Goal: Information Seeking & Learning: Learn about a topic

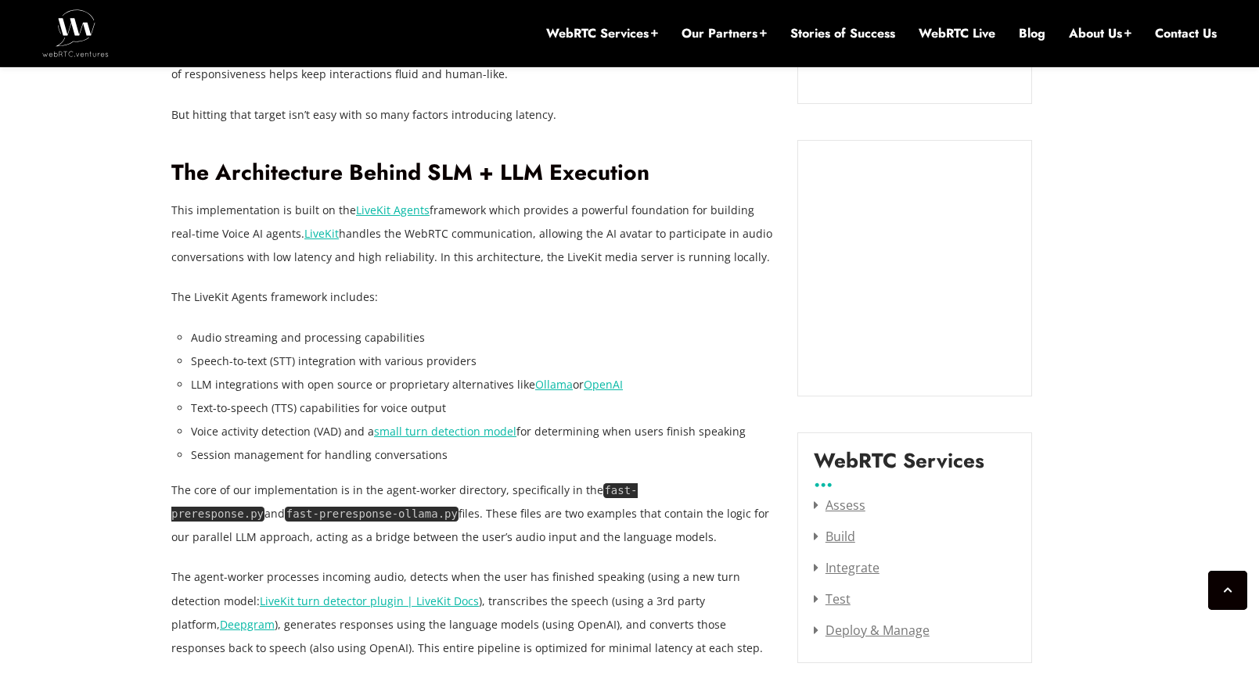
scroll to position [1687, 0]
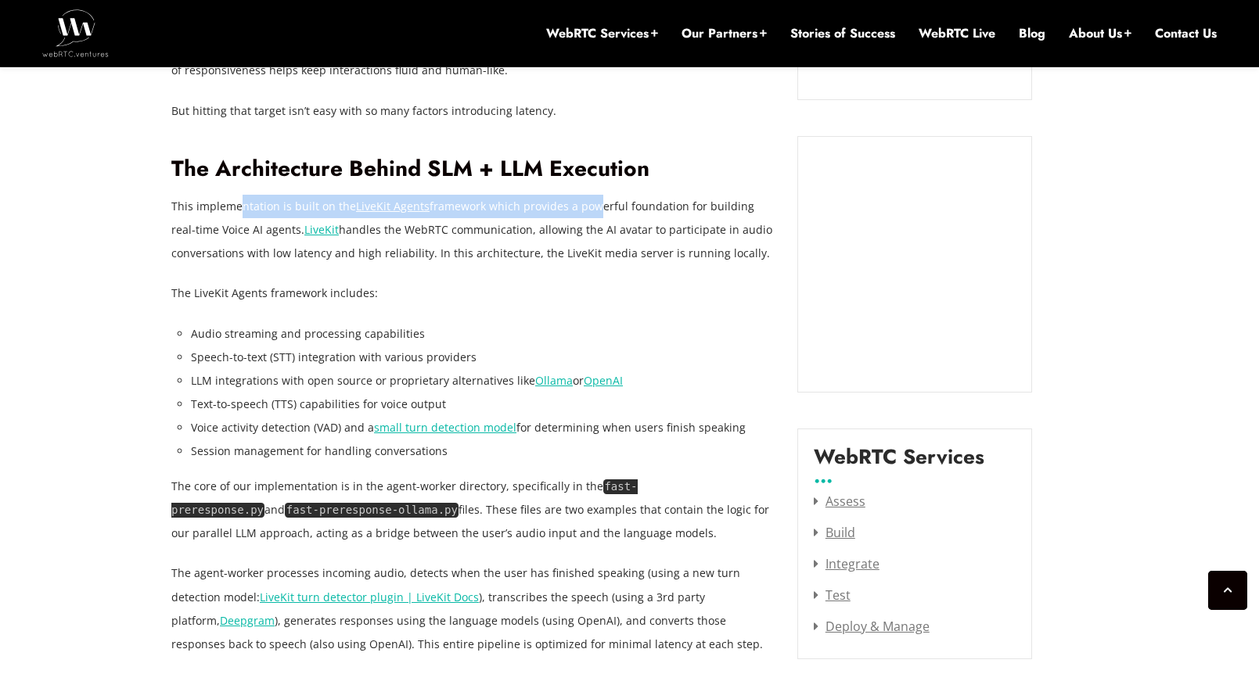
drag, startPoint x: 240, startPoint y: 211, endPoint x: 586, endPoint y: 215, distance: 345.8
click at [589, 214] on p "This implementation is built on the LiveKit Agents framework which provides a p…" at bounding box center [472, 230] width 602 height 70
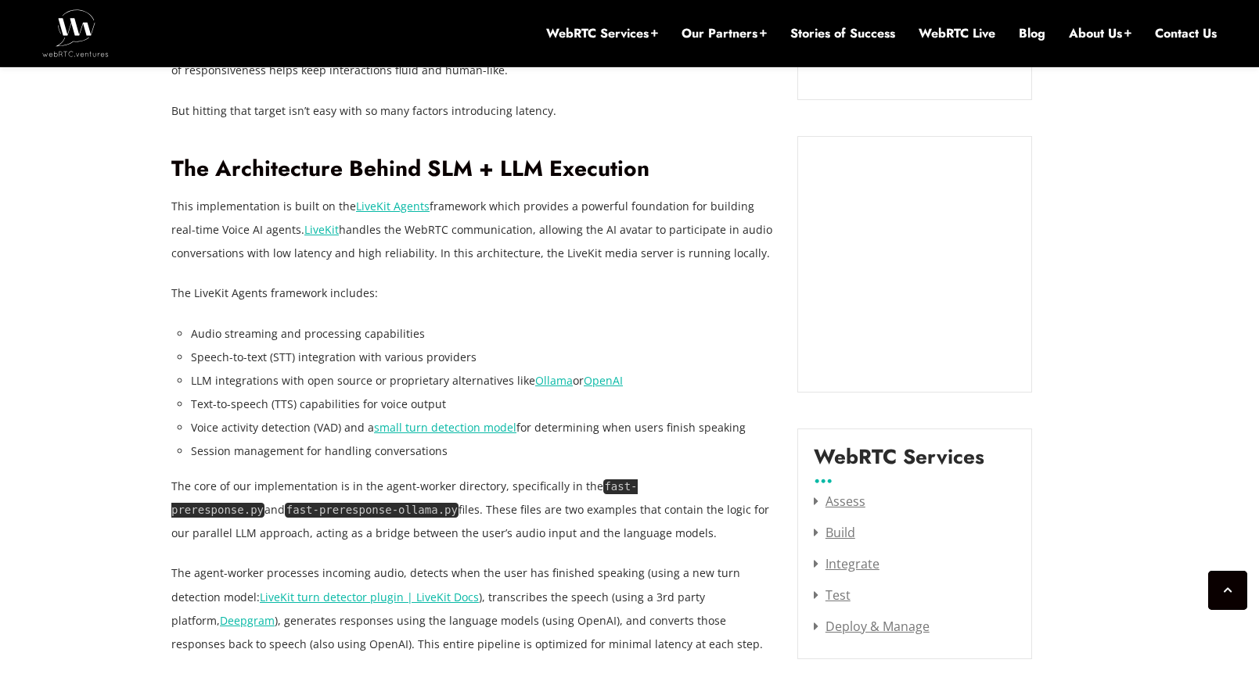
click at [632, 224] on p "This implementation is built on the LiveKit Agents framework which provides a p…" at bounding box center [472, 230] width 602 height 70
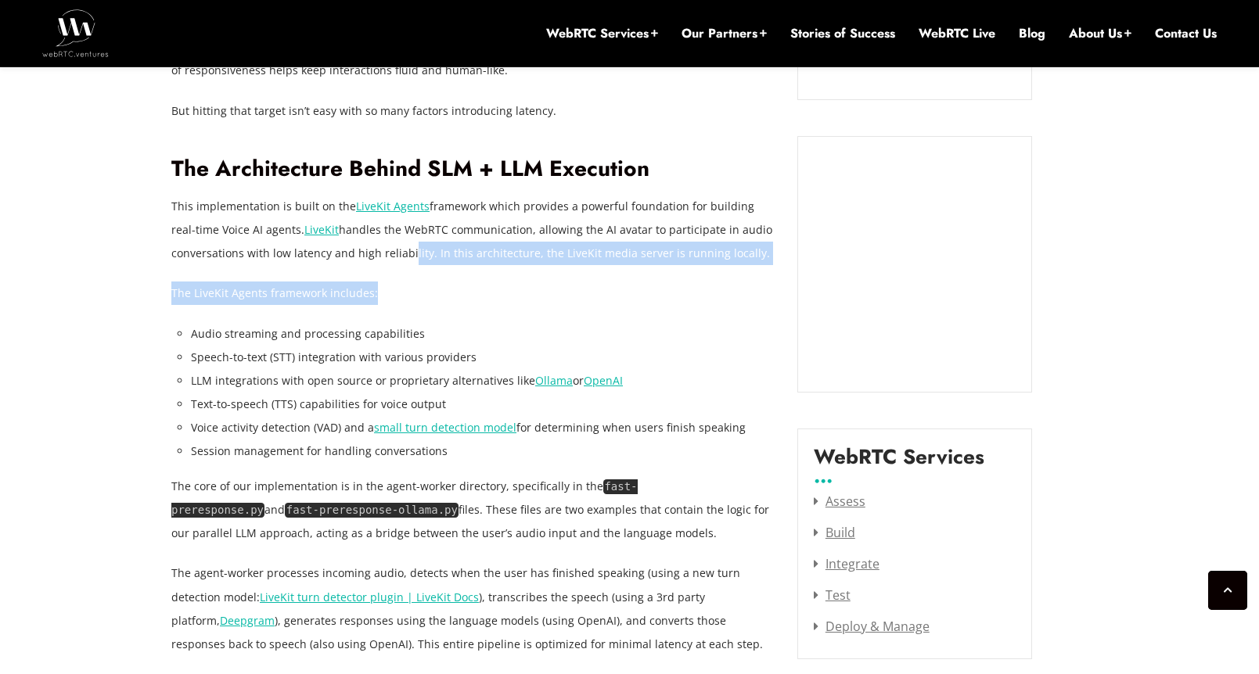
drag, startPoint x: 434, startPoint y: 256, endPoint x: 446, endPoint y: 311, distance: 56.8
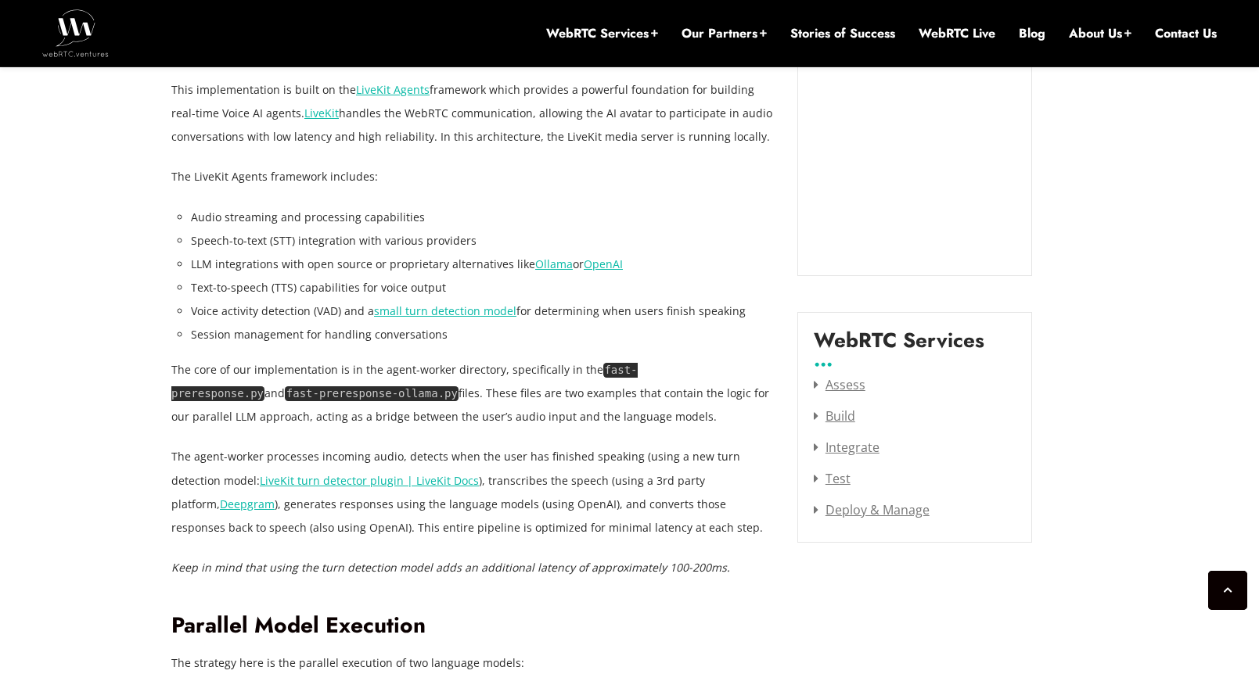
scroll to position [1840, 0]
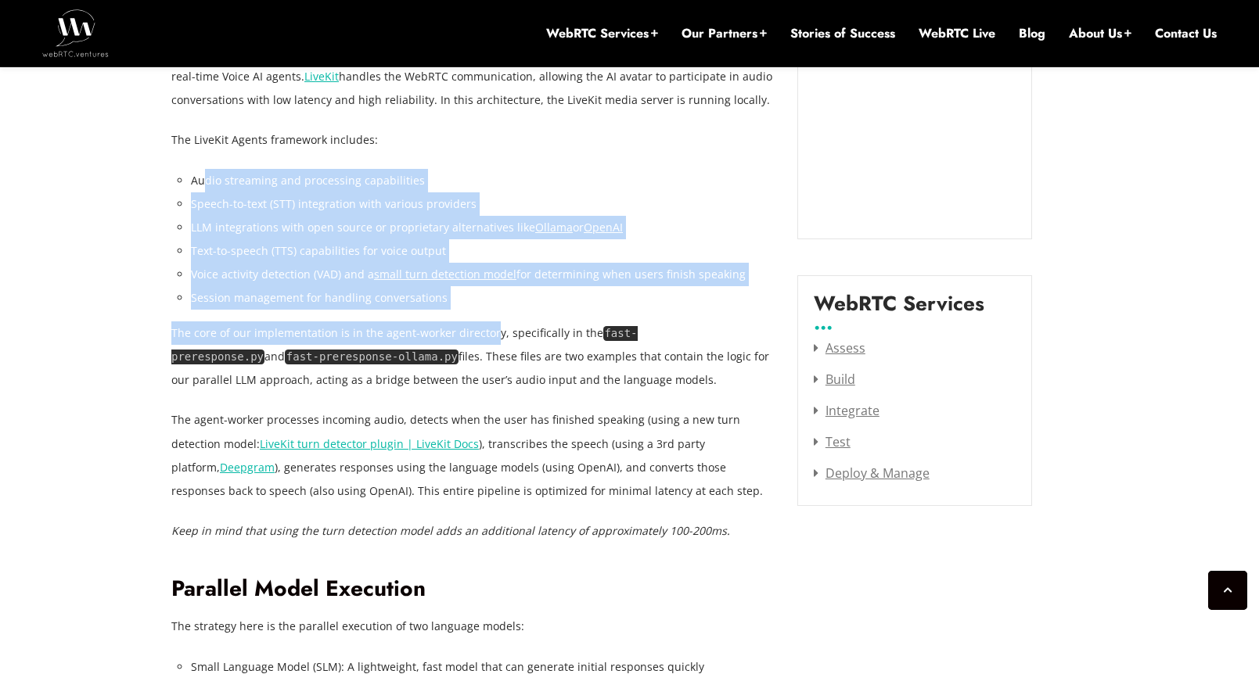
drag, startPoint x: 242, startPoint y: 183, endPoint x: 490, endPoint y: 334, distance: 290.4
click at [470, 308] on li "Session management for handling conversations" at bounding box center [482, 297] width 583 height 23
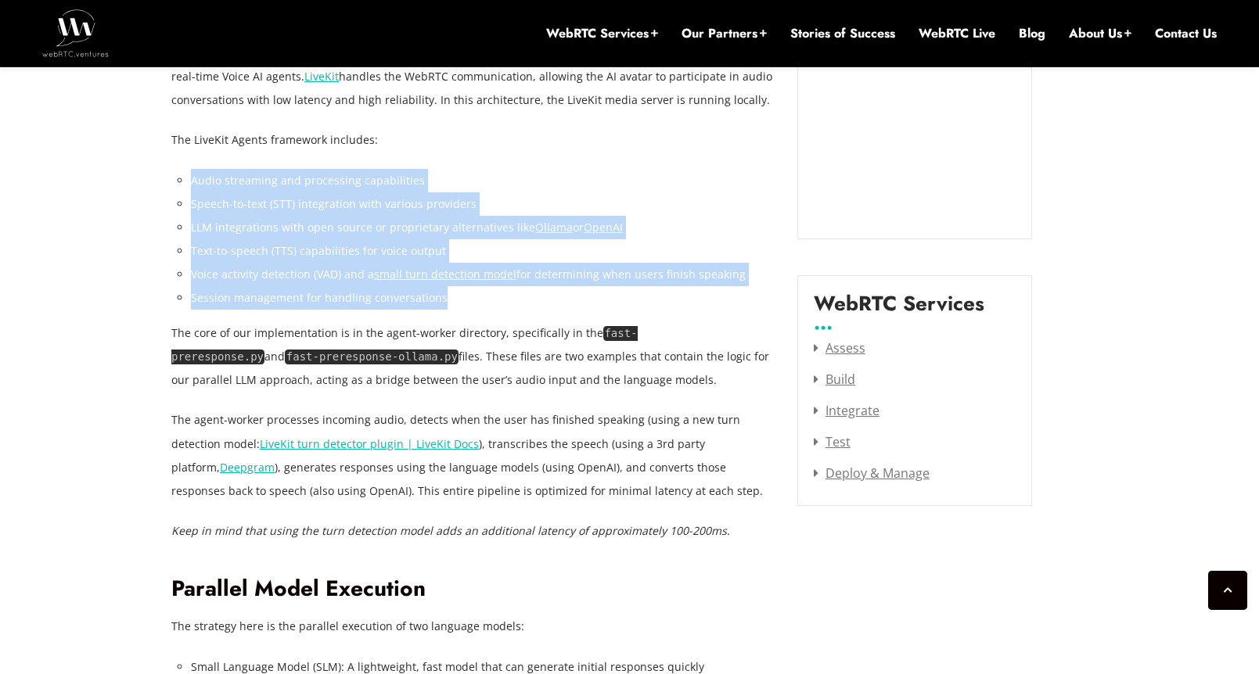
drag, startPoint x: 453, startPoint y: 305, endPoint x: 192, endPoint y: 187, distance: 286.1
click at [192, 187] on ul "Audio streaming and processing capabilities Speech-to-text (STT) integration wi…" at bounding box center [482, 240] width 583 height 142
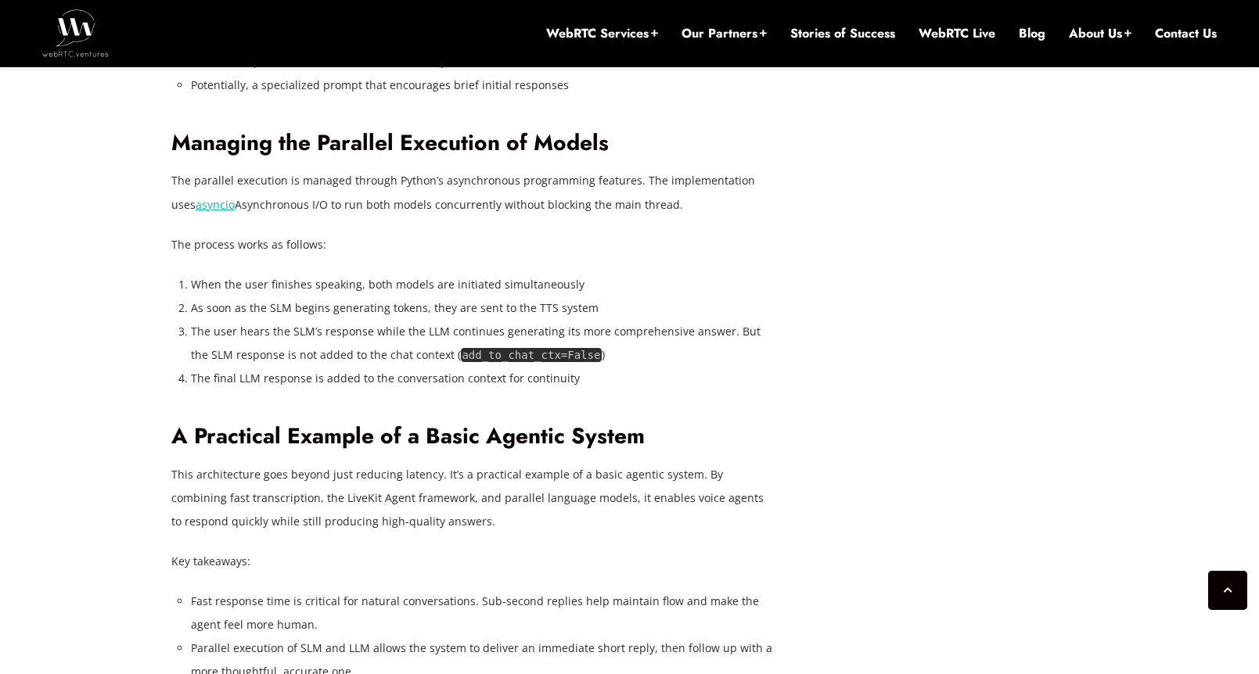
scroll to position [3788, 0]
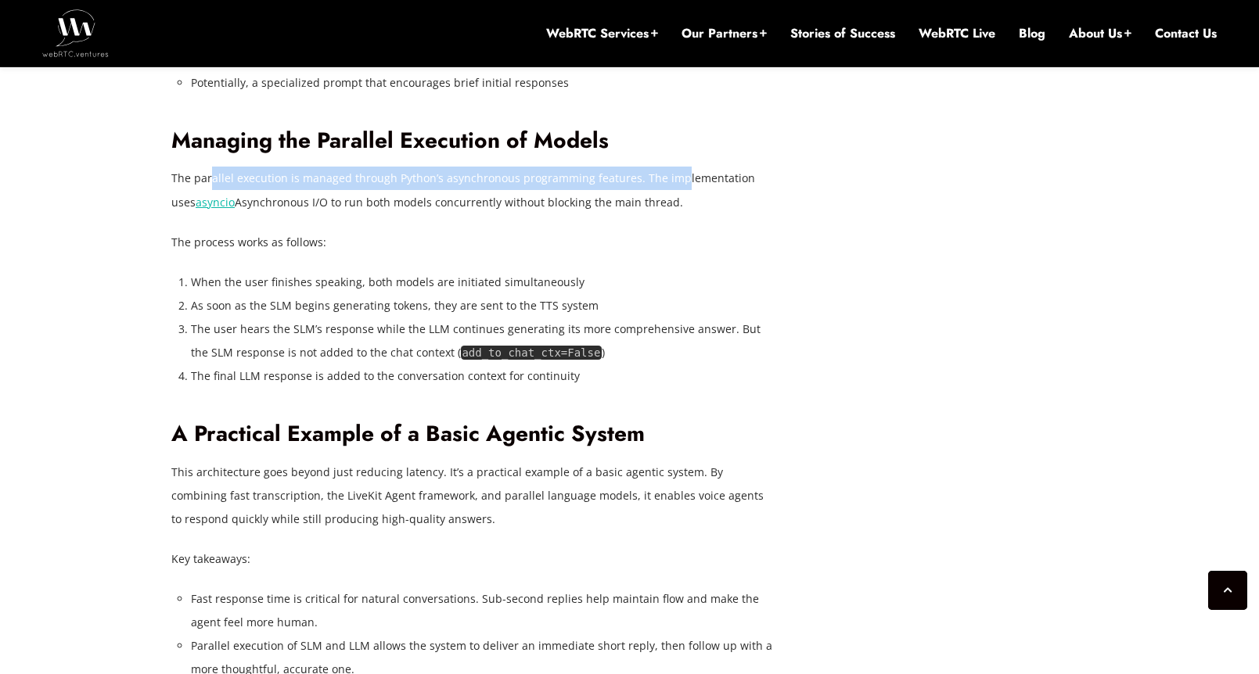
drag, startPoint x: 209, startPoint y: 412, endPoint x: 672, endPoint y: 415, distance: 463.2
click at [672, 214] on p "The parallel execution is managed through Python’s asynchronous programming fea…" at bounding box center [472, 190] width 602 height 47
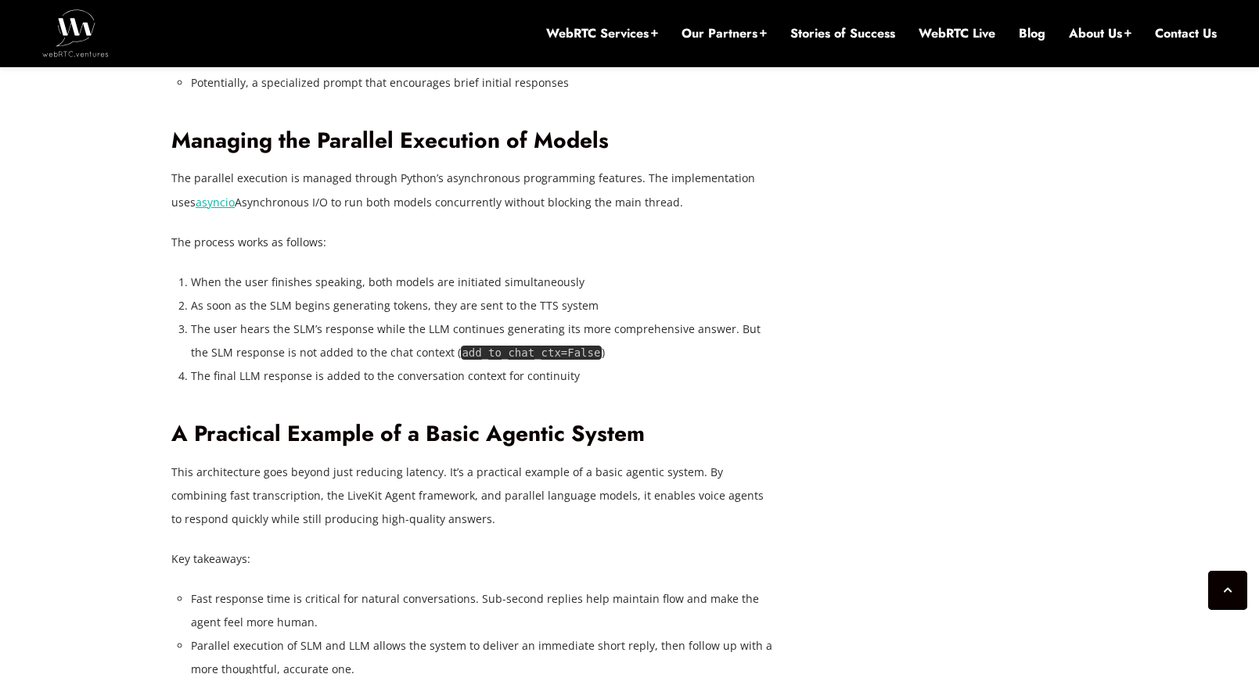
click at [642, 214] on p "The parallel execution is managed through Python’s asynchronous programming fea…" at bounding box center [472, 190] width 602 height 47
drag, startPoint x: 239, startPoint y: 440, endPoint x: 663, endPoint y: 441, distance: 424.0
click at [663, 214] on p "The parallel execution is managed through Python’s asynchronous programming fea…" at bounding box center [472, 190] width 602 height 47
click at [566, 254] on p "The process works as follows:" at bounding box center [472, 242] width 602 height 23
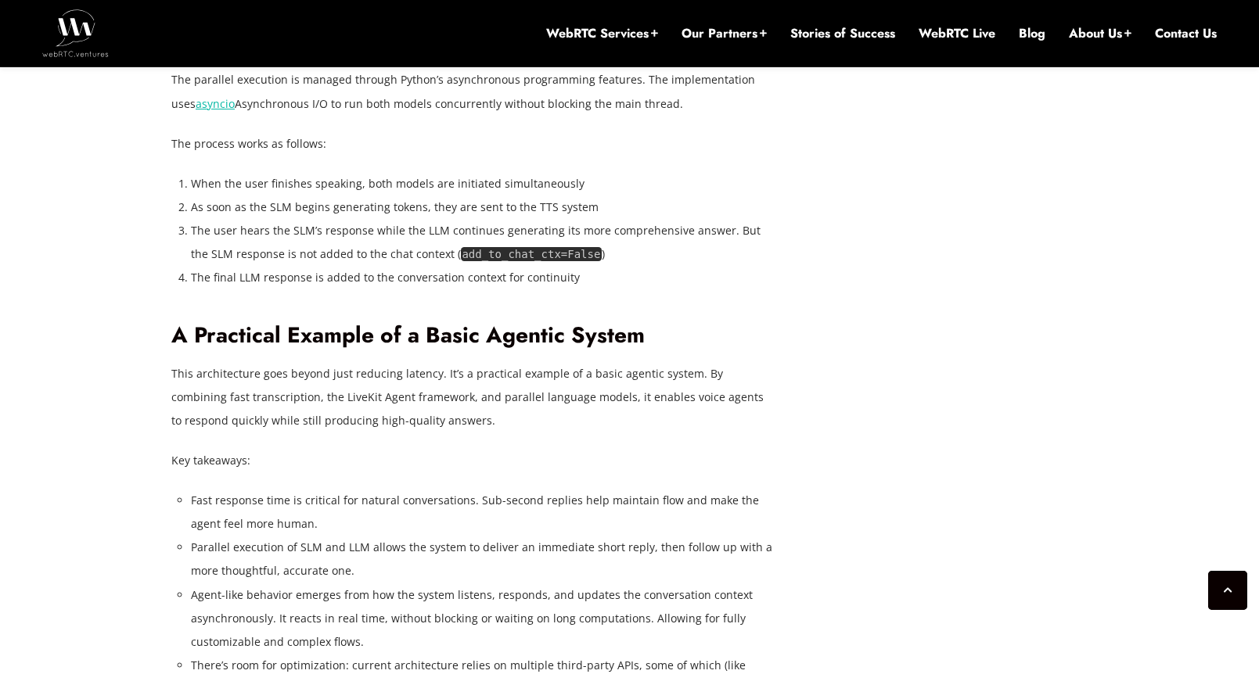
scroll to position [3917, 0]
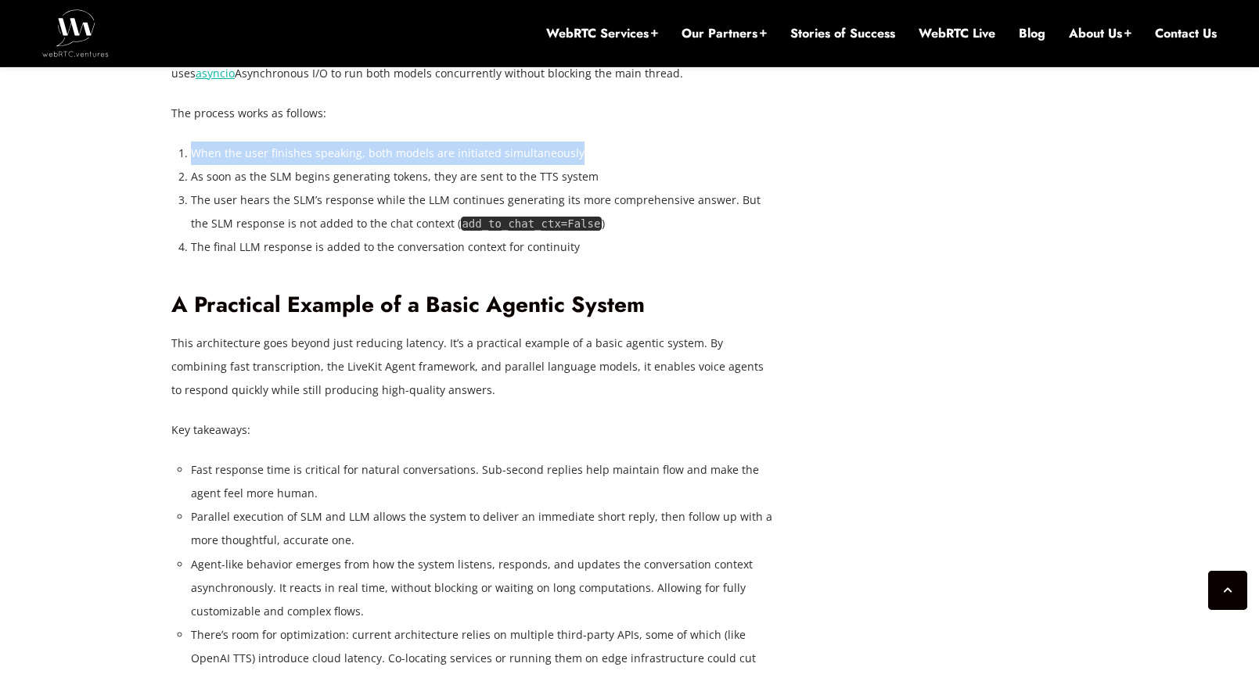
drag, startPoint x: 190, startPoint y: 394, endPoint x: 583, endPoint y: 398, distance: 392.8
click at [581, 165] on li "When the user finishes speaking, both models are initiated simultaneously" at bounding box center [482, 153] width 583 height 23
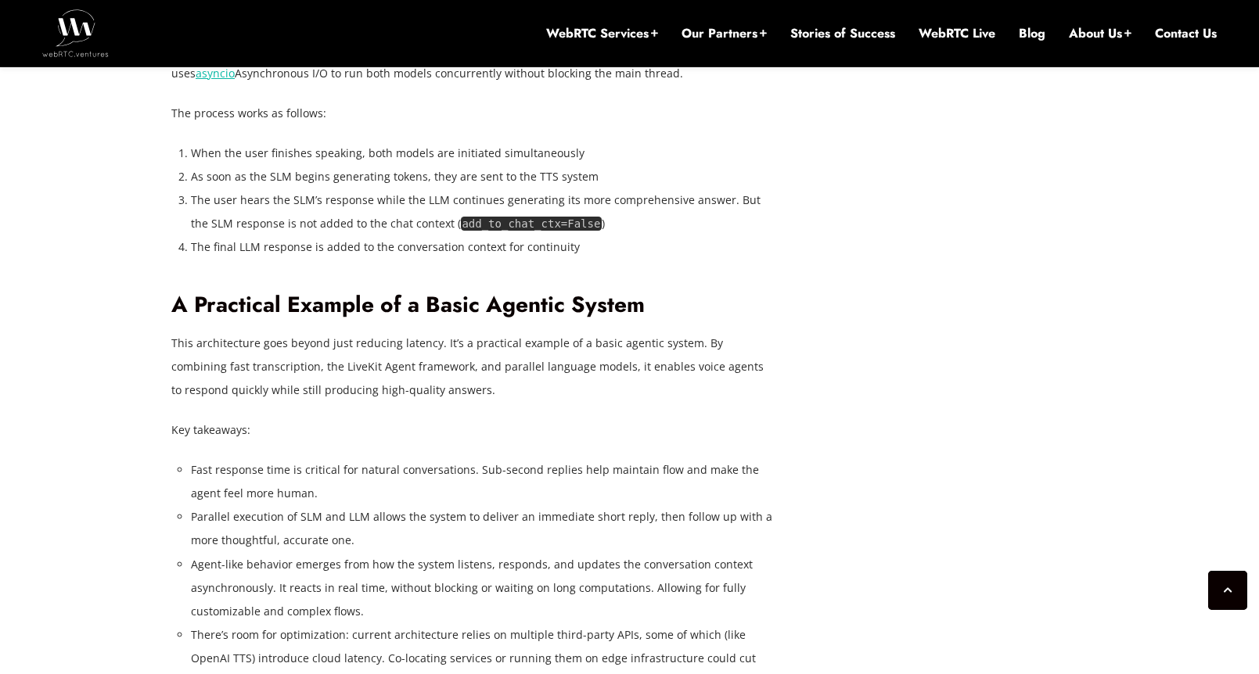
click at [554, 165] on li "When the user finishes speaking, both models are initiated simultaneously" at bounding box center [482, 153] width 583 height 23
drag, startPoint x: 304, startPoint y: 394, endPoint x: 576, endPoint y: 394, distance: 271.5
click at [576, 165] on li "When the user finishes speaking, both models are initiated simultaneously" at bounding box center [482, 153] width 583 height 23
drag, startPoint x: 599, startPoint y: 394, endPoint x: 344, endPoint y: 394, distance: 255.1
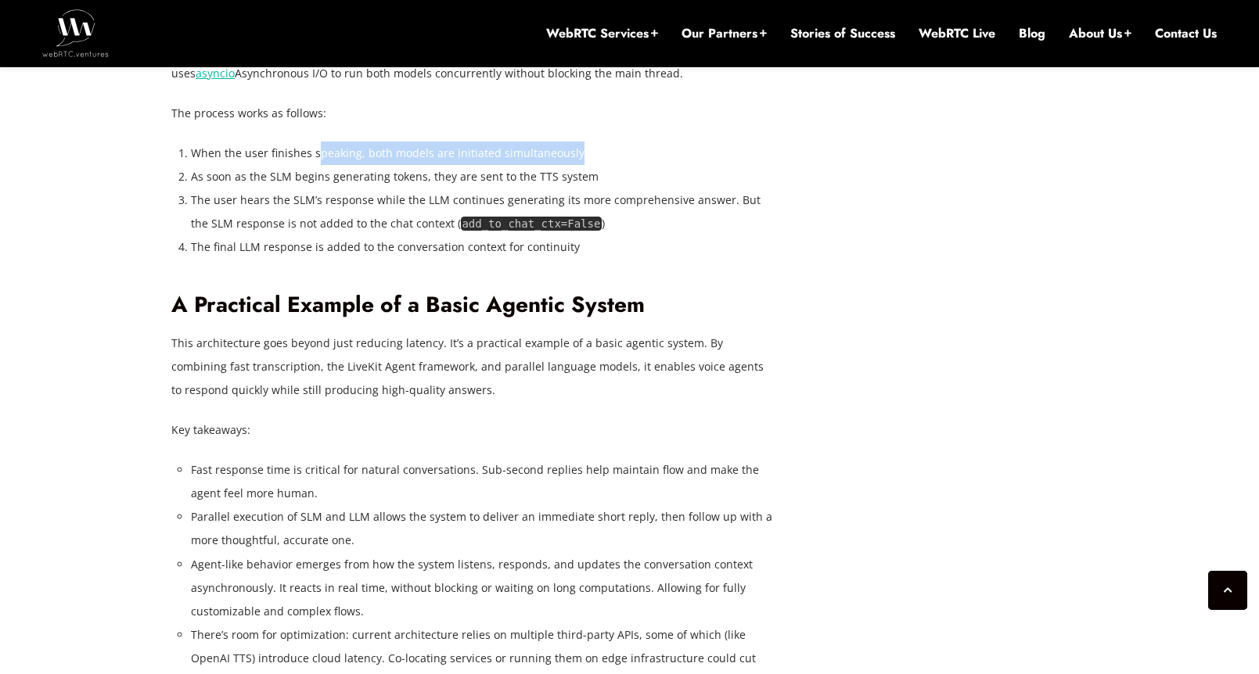
click at [338, 165] on li "When the user finishes speaking, both models are initiated simultaneously" at bounding box center [482, 153] width 583 height 23
click at [345, 165] on li "When the user finishes speaking, both models are initiated simultaneously" at bounding box center [482, 153] width 583 height 23
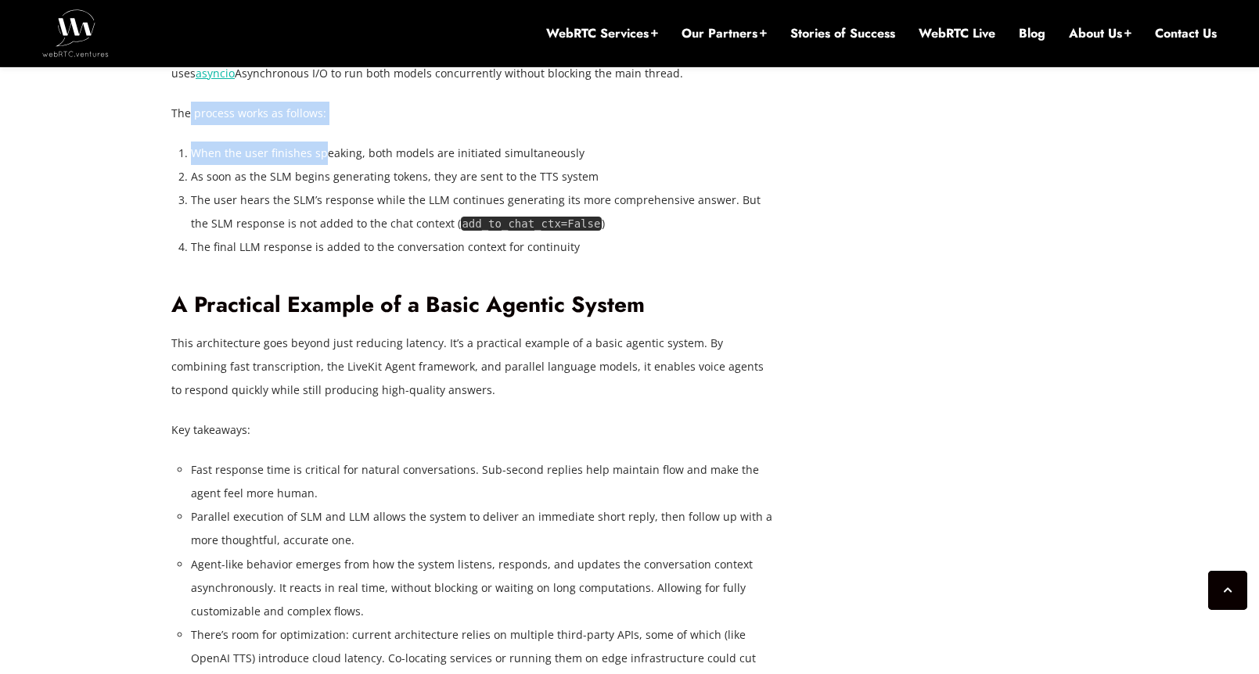
drag, startPoint x: 322, startPoint y: 394, endPoint x: 189, endPoint y: 356, distance: 138.4
click at [189, 125] on p "The process works as follows:" at bounding box center [472, 113] width 602 height 23
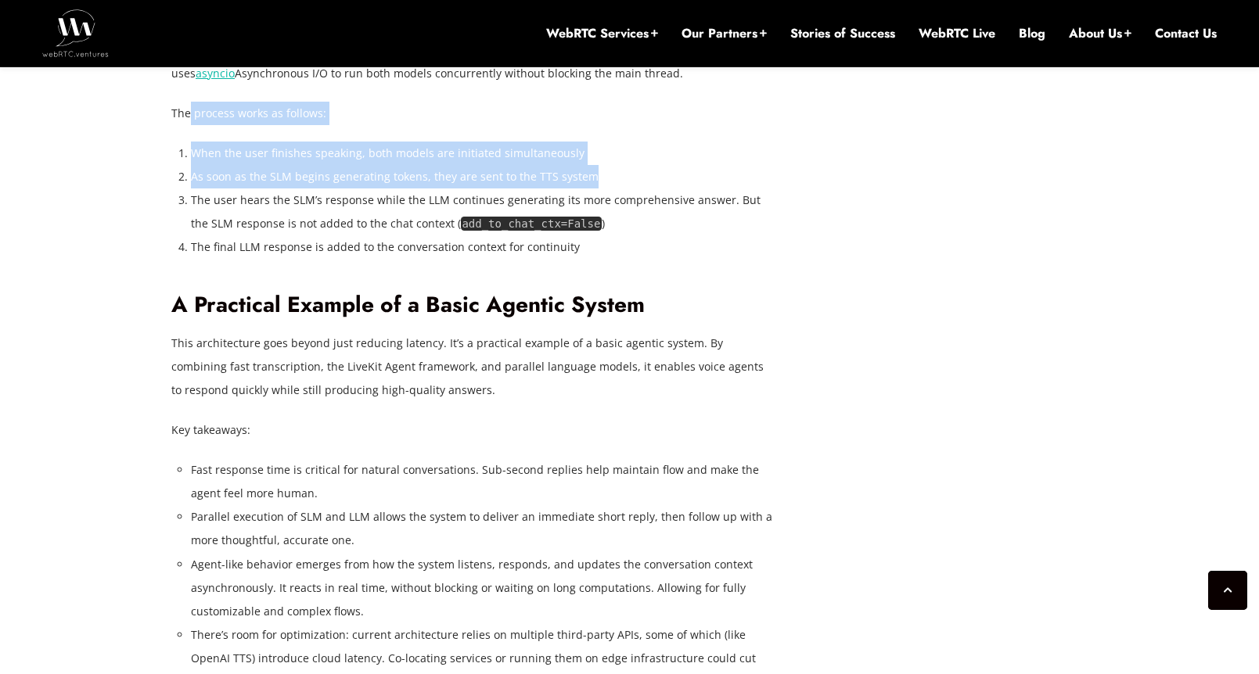
drag, startPoint x: 189, startPoint y: 356, endPoint x: 571, endPoint y: 408, distance: 385.3
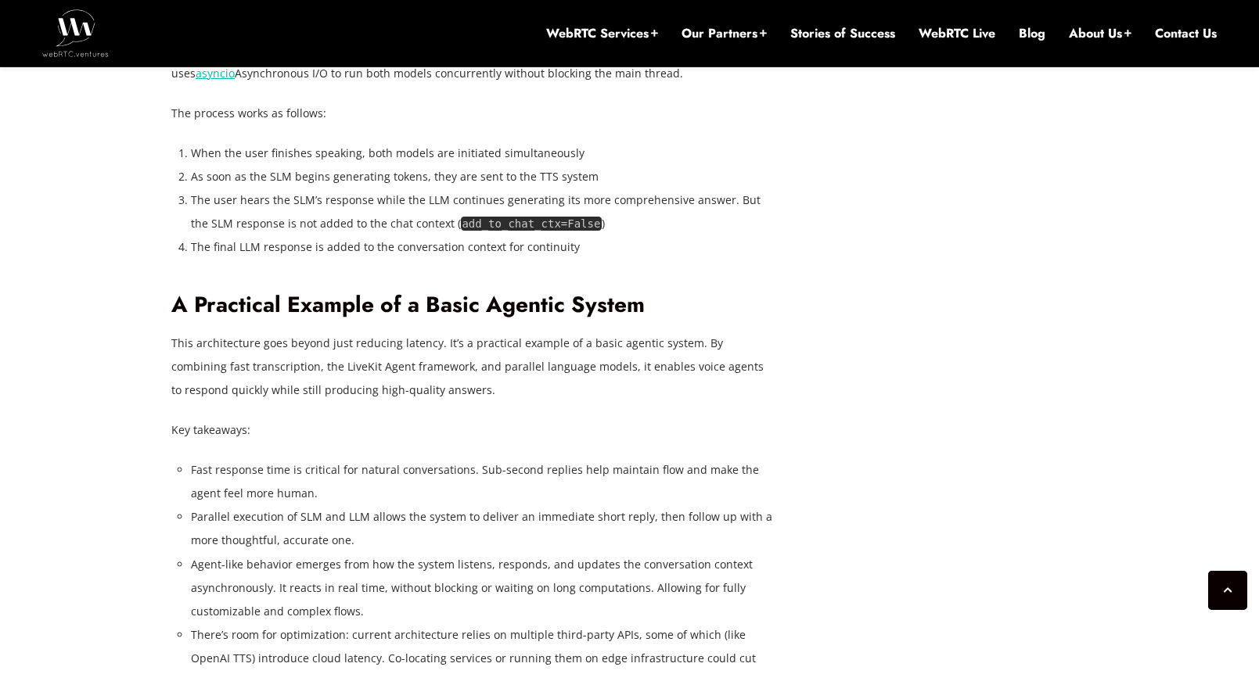
click at [572, 235] on li "The user hears the SLM’s response while the LLM continues generating its more c…" at bounding box center [482, 212] width 583 height 47
drag, startPoint x: 191, startPoint y: 419, endPoint x: 426, endPoint y: 419, distance: 234.7
click at [422, 189] on li "As soon as the SLM begins generating tokens, they are sent to the TTS system" at bounding box center [482, 176] width 583 height 23
click at [426, 189] on li "As soon as the SLM begins generating tokens, they are sent to the TTS system" at bounding box center [482, 176] width 583 height 23
drag, startPoint x: 318, startPoint y: 419, endPoint x: 602, endPoint y: 415, distance: 283.2
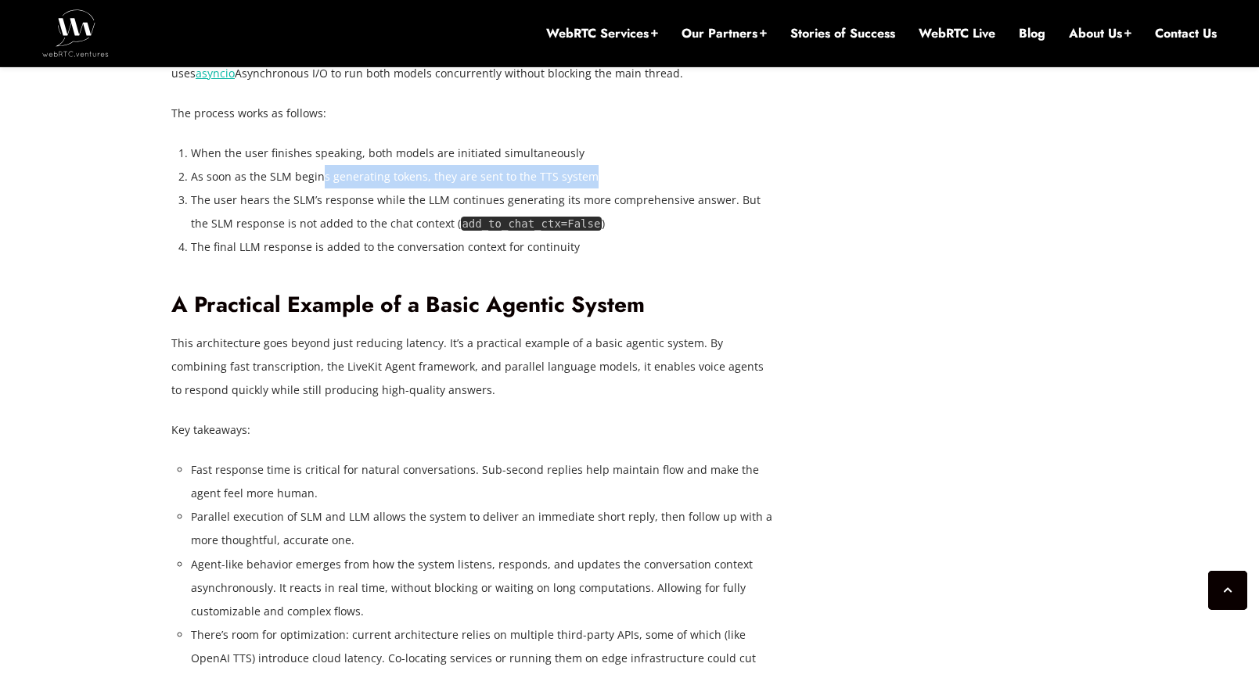
click at [602, 189] on li "As soon as the SLM begins generating tokens, they are sent to the TTS system" at bounding box center [482, 176] width 583 height 23
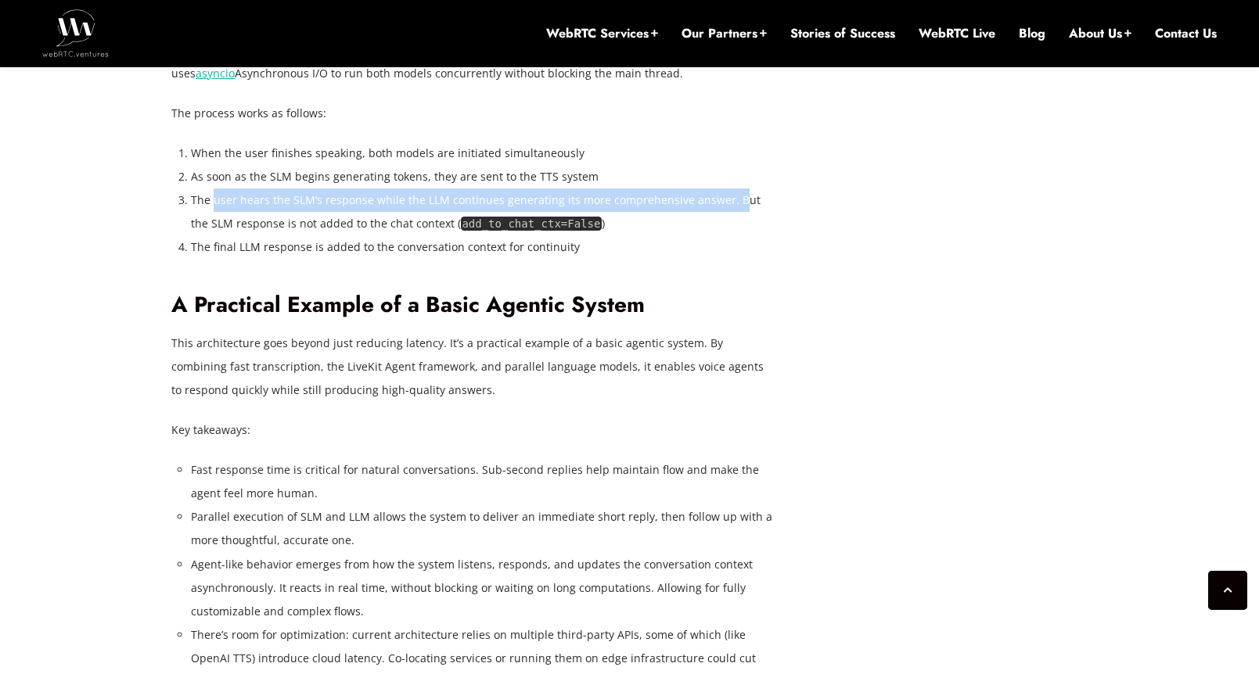
drag, startPoint x: 214, startPoint y: 443, endPoint x: 734, endPoint y: 444, distance: 519.5
click at [734, 235] on li "The user hears the SLM’s response while the LLM continues generating its more c…" at bounding box center [482, 212] width 583 height 47
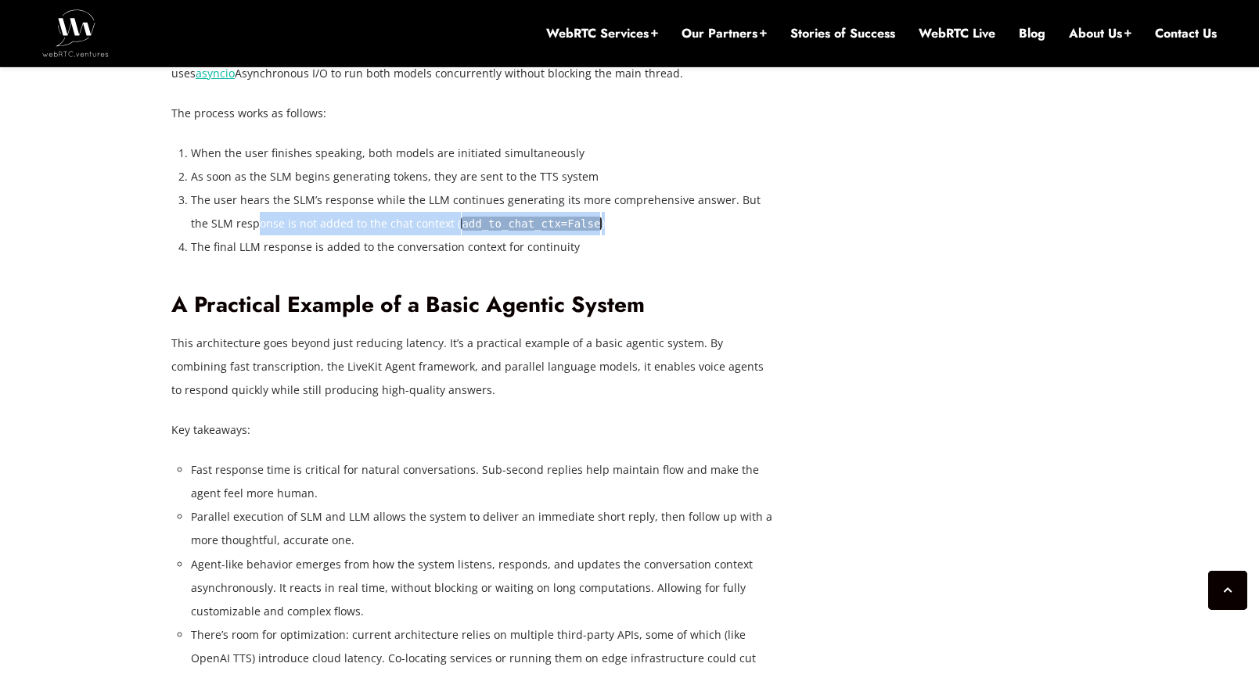
drag, startPoint x: 235, startPoint y: 469, endPoint x: 610, endPoint y: 472, distance: 375.5
click at [610, 235] on li "The user hears the SLM’s response while the LLM continues generating its more c…" at bounding box center [482, 212] width 583 height 47
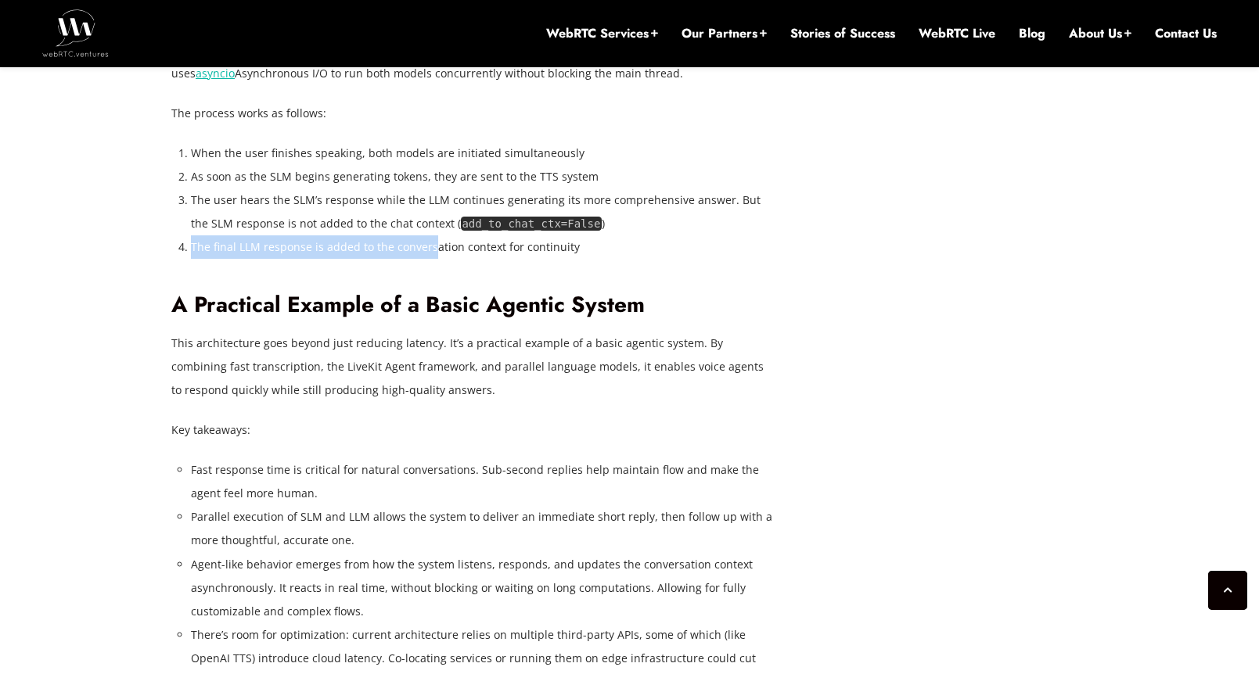
drag, startPoint x: 191, startPoint y: 493, endPoint x: 434, endPoint y: 491, distance: 243.3
click at [434, 259] on li "The final LLM response is added to the conversation context for continuity" at bounding box center [482, 246] width 583 height 23
drag, startPoint x: 323, startPoint y: 491, endPoint x: 512, endPoint y: 487, distance: 189.4
click at [512, 259] on li "The final LLM response is added to the conversation context for continuity" at bounding box center [482, 246] width 583 height 23
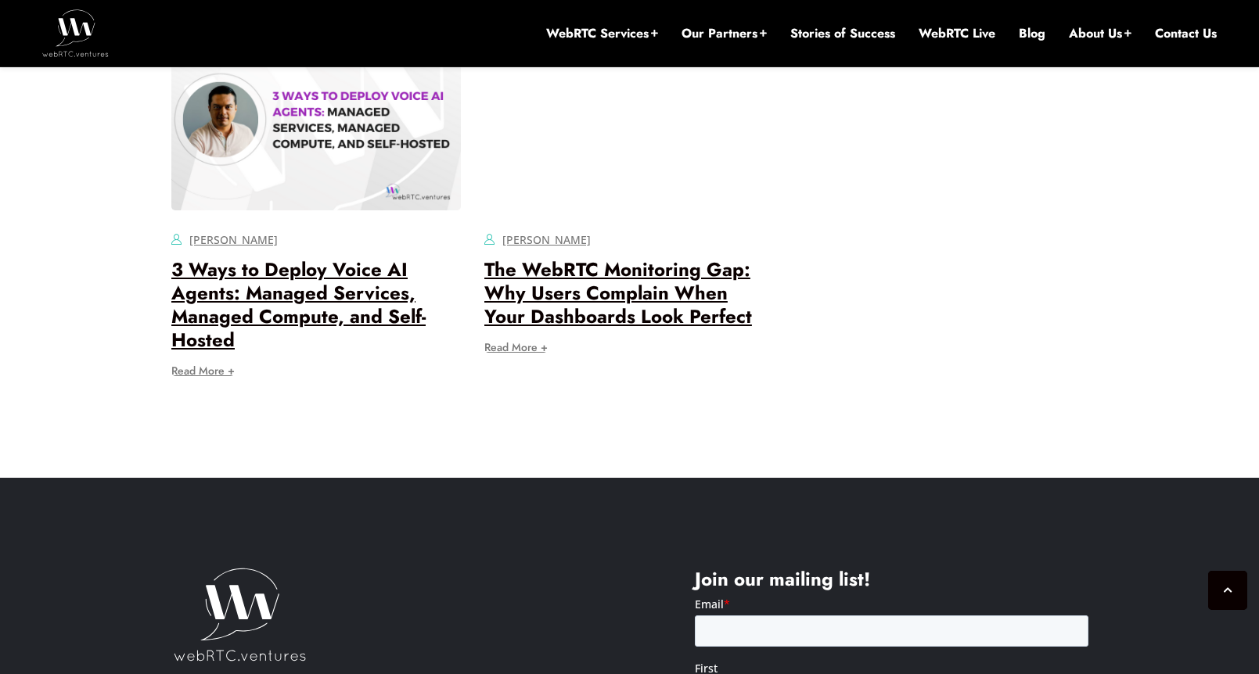
scroll to position [6857, 0]
